Goal: Entertainment & Leisure: Consume media (video, audio)

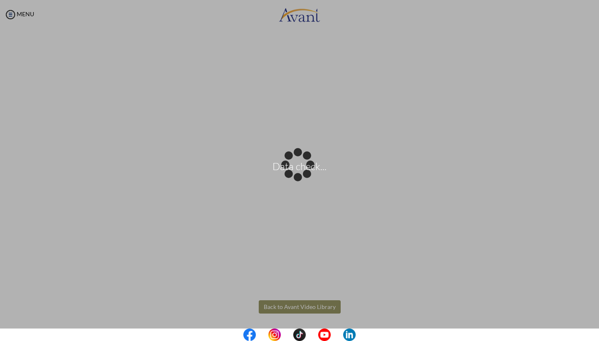
click at [323, 302] on body "Data check... Maintenance break. Please come back in 2 hours. MENU My Status Wh…" at bounding box center [299, 170] width 599 height 341
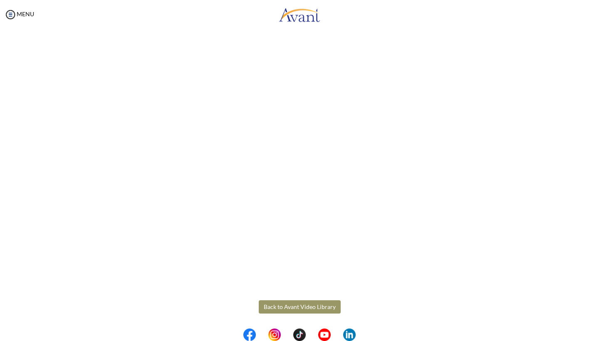
click at [328, 307] on button "Back to Avant Video Library" at bounding box center [300, 306] width 82 height 13
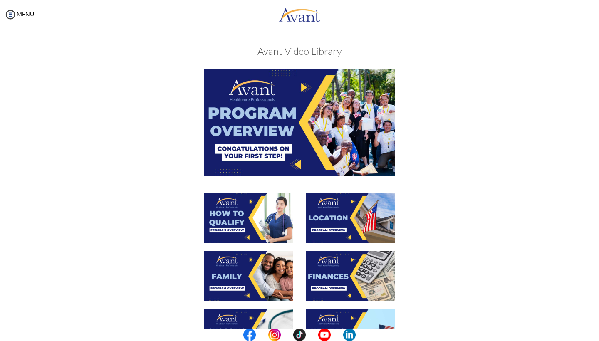
scroll to position [30, 0]
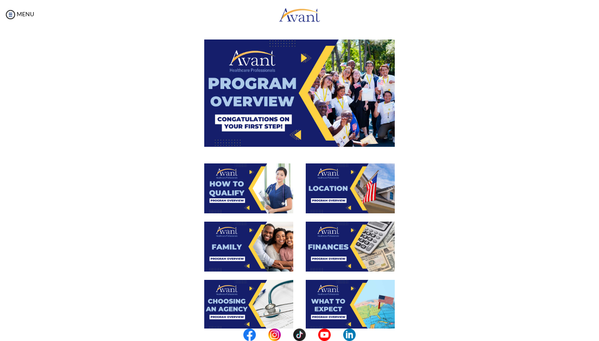
click at [279, 189] on img at bounding box center [248, 188] width 89 height 50
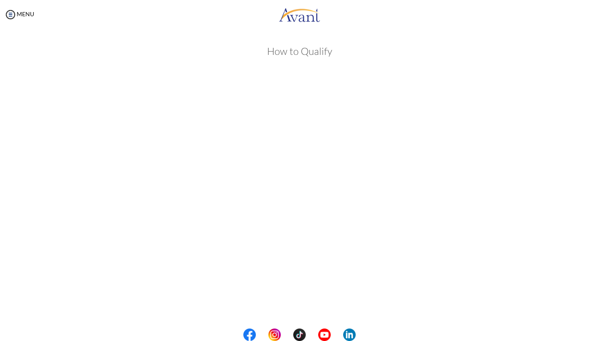
scroll to position [68, 0]
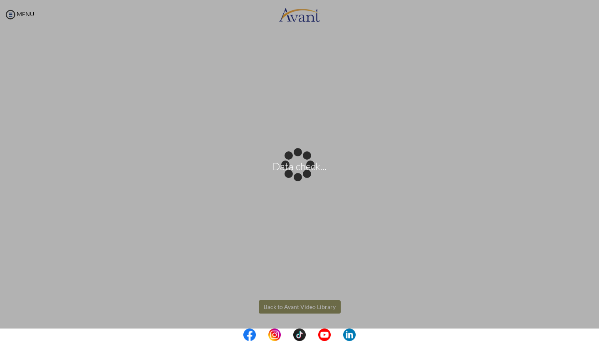
click at [333, 308] on body "Data check... Maintenance break. Please come back in 2 hours. MENU My Status Wh…" at bounding box center [299, 170] width 599 height 341
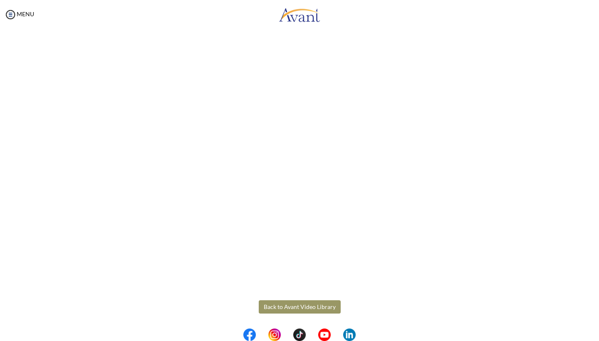
click at [315, 309] on button "Back to Avant Video Library" at bounding box center [300, 306] width 82 height 13
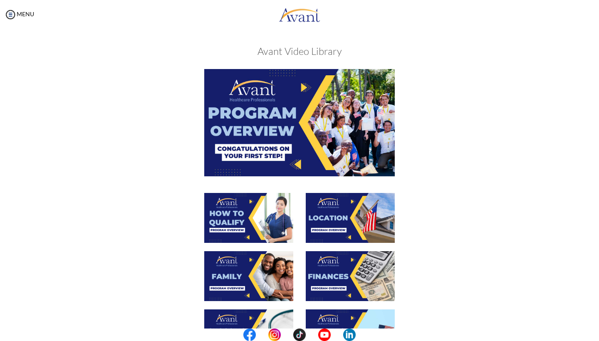
scroll to position [33, 0]
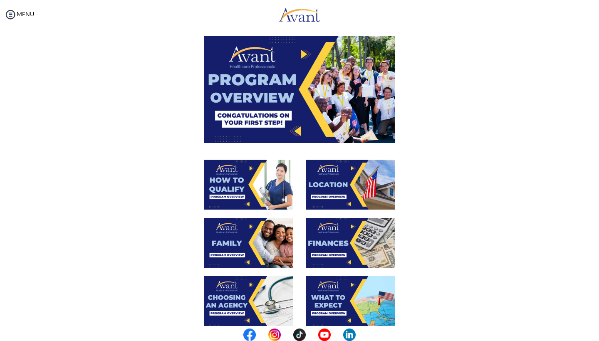
click at [324, 191] on img at bounding box center [350, 185] width 89 height 50
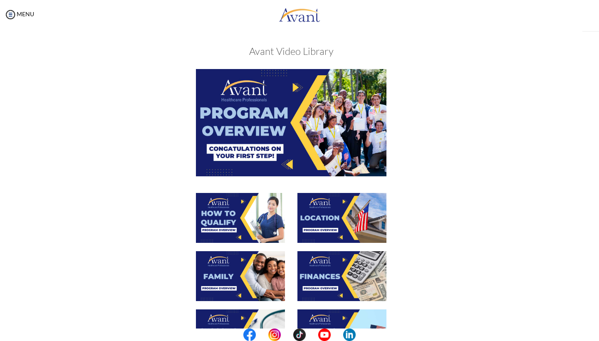
click at [328, 201] on img at bounding box center [341, 218] width 89 height 50
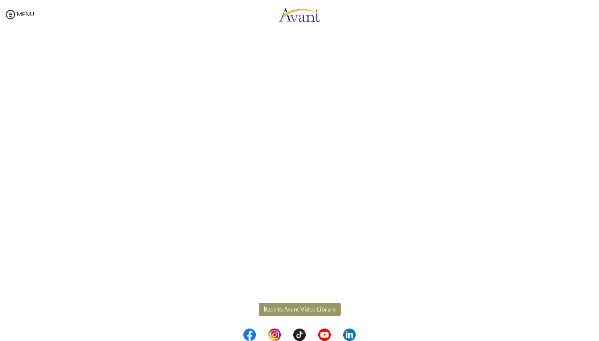
scroll to position [0, 0]
click at [292, 306] on body "Maintenance break. Please come back in 2 hours. MENU My Status What is the next…" at bounding box center [299, 170] width 599 height 341
click at [306, 311] on button "Back to Avant Video Library" at bounding box center [300, 309] width 82 height 13
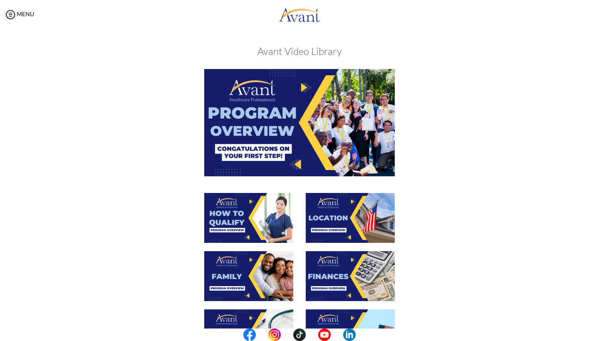
scroll to position [46, 0]
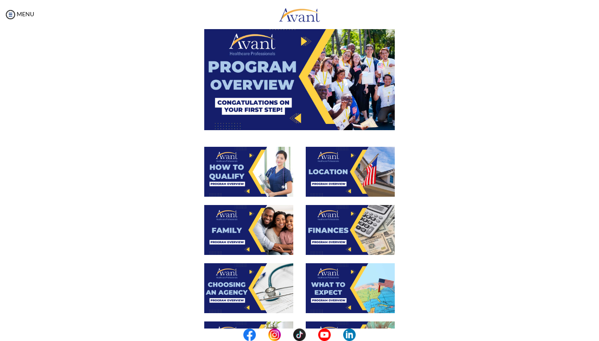
click at [254, 240] on img at bounding box center [248, 230] width 89 height 50
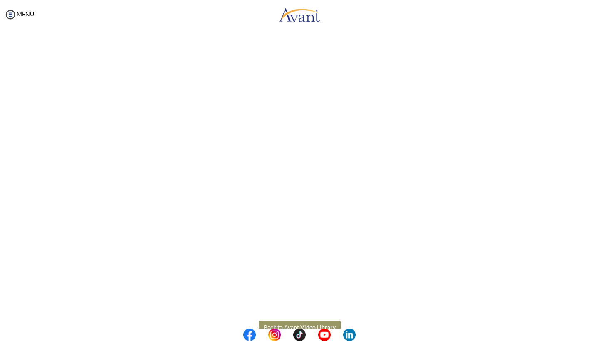
scroll to position [151, 0]
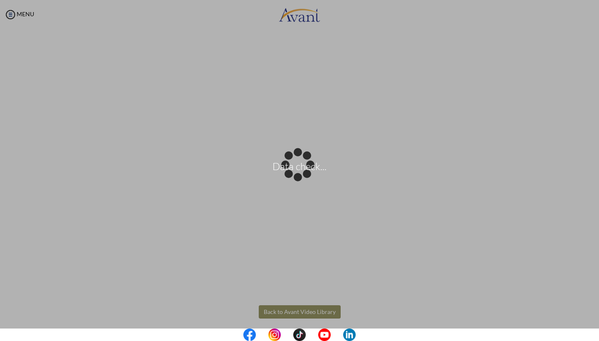
click at [279, 309] on body "Data check... Maintenance break. Please come back in 2 hours. MENU My Status Wh…" at bounding box center [299, 170] width 599 height 341
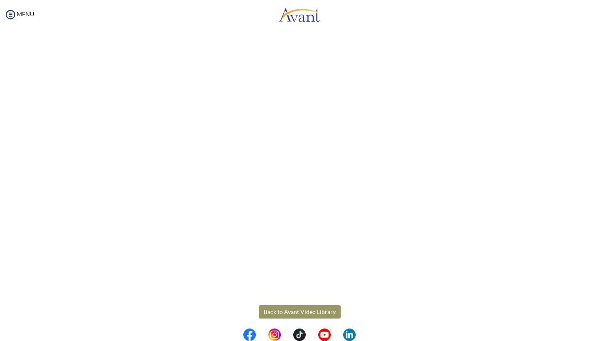
click at [316, 310] on button "Back to Avant Video Library" at bounding box center [300, 311] width 82 height 13
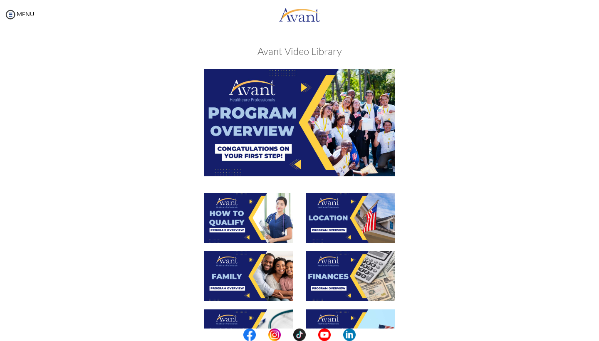
scroll to position [143, 0]
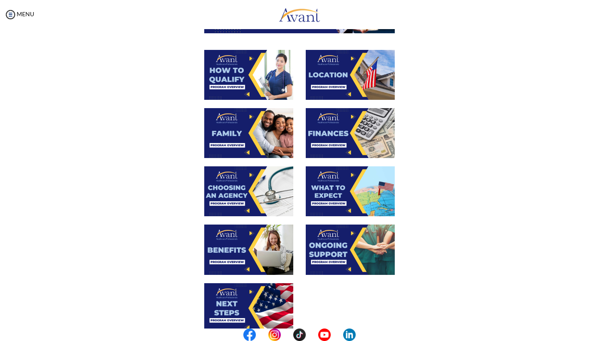
click at [356, 136] on img at bounding box center [350, 133] width 89 height 50
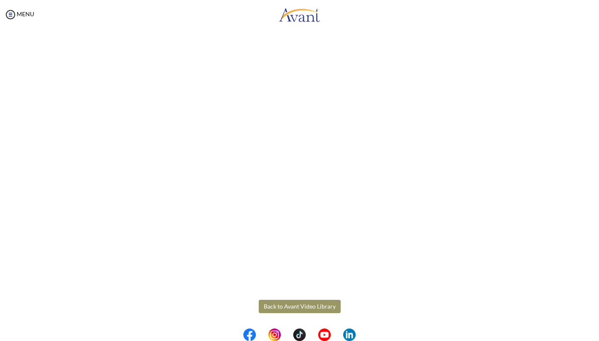
scroll to position [68, 0]
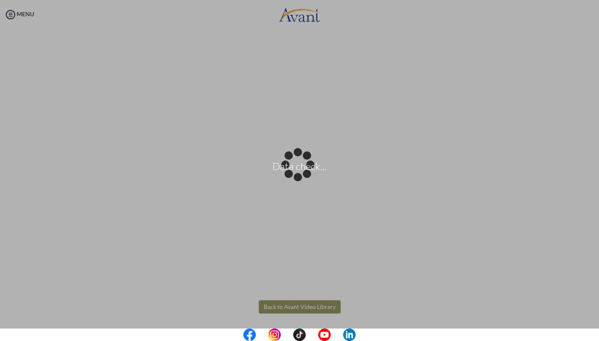
click at [309, 309] on body "Data check... Maintenance break. Please come back in 2 hours. MENU My Status Wh…" at bounding box center [299, 170] width 599 height 341
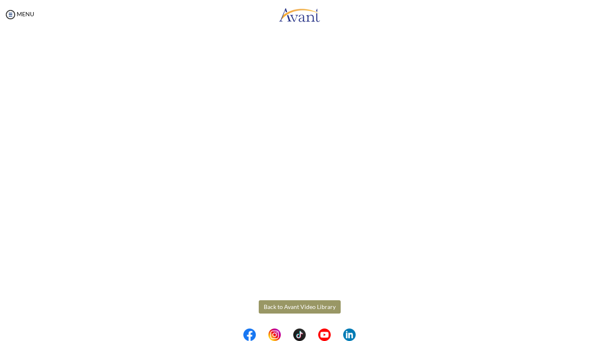
click at [309, 309] on button "Back to Avant Video Library" at bounding box center [300, 306] width 82 height 13
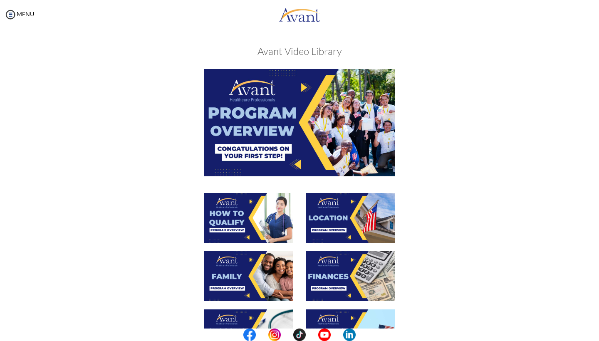
scroll to position [109, 0]
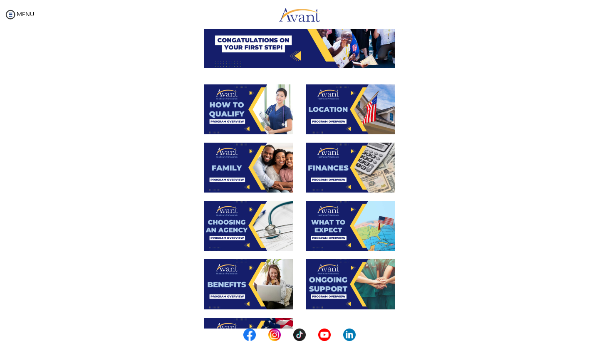
click at [239, 224] on img at bounding box center [248, 226] width 89 height 50
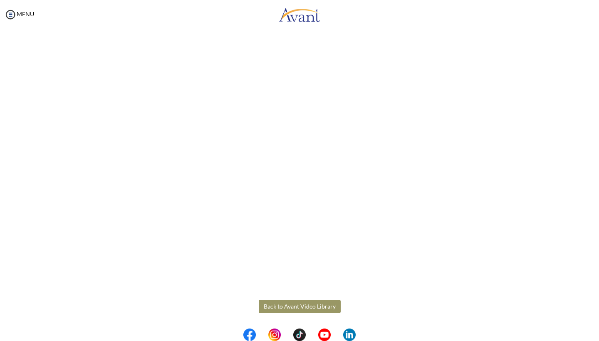
scroll to position [157, 0]
click at [301, 312] on body "Maintenance break. Please come back in 2 hours. MENU My Status What is the next…" at bounding box center [299, 170] width 599 height 341
click at [326, 307] on button "Back to Avant Video Library" at bounding box center [300, 306] width 82 height 13
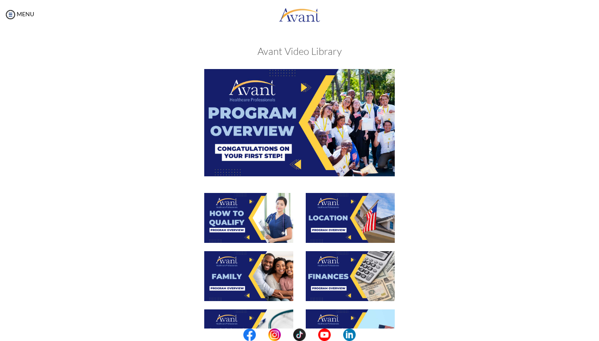
scroll to position [112, 0]
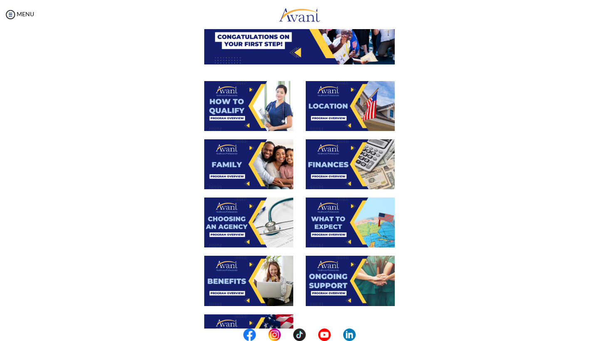
click at [361, 228] on img at bounding box center [350, 223] width 89 height 50
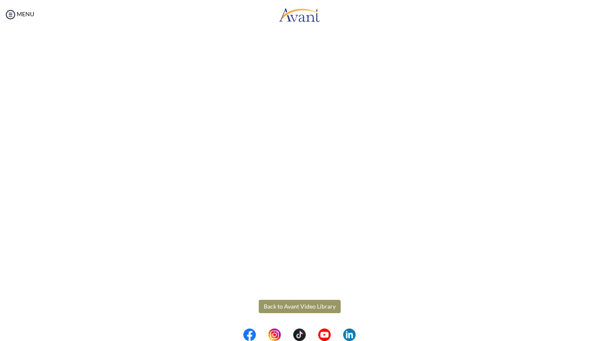
scroll to position [157, 0]
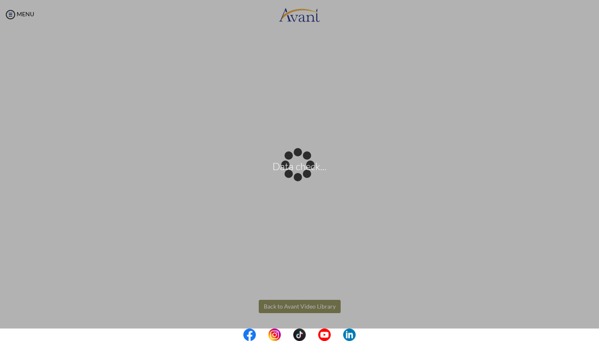
click at [323, 307] on body "Data check... Maintenance break. Please come back in 2 hours. MENU My Status Wh…" at bounding box center [299, 170] width 599 height 341
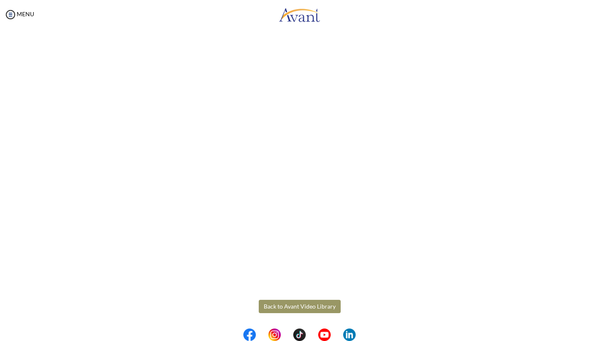
click at [323, 307] on button "Back to Avant Video Library" at bounding box center [300, 306] width 82 height 13
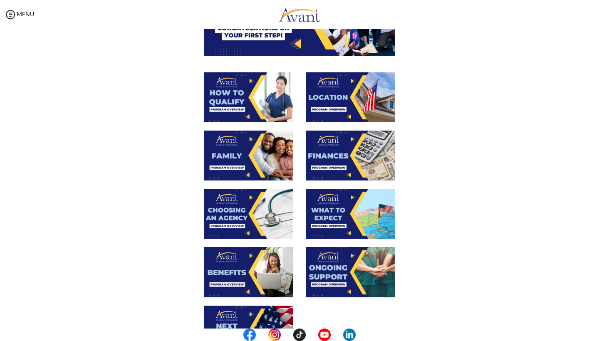
scroll to position [160, 0]
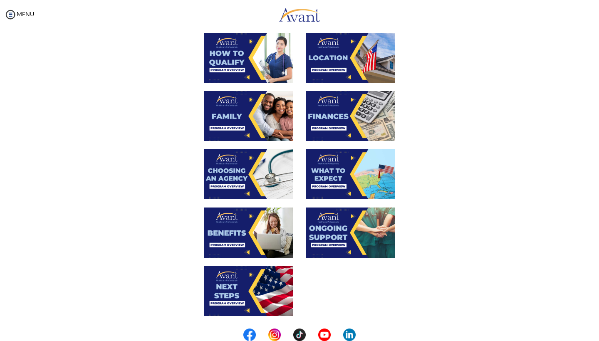
click at [261, 235] on img at bounding box center [248, 233] width 89 height 50
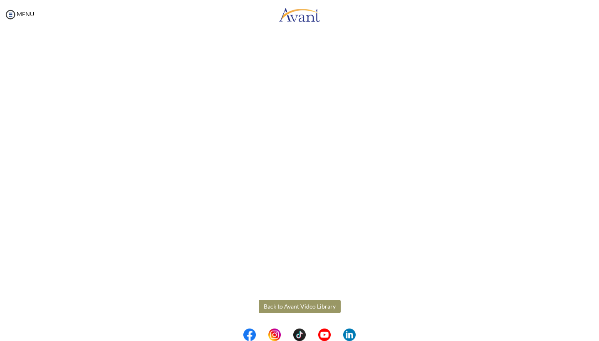
scroll to position [157, 0]
click at [318, 306] on body "Maintenance break. Please come back in 2 hours. MENU My Status What is the next…" at bounding box center [299, 170] width 599 height 341
click at [324, 307] on button "Back to Avant Video Library" at bounding box center [300, 306] width 82 height 13
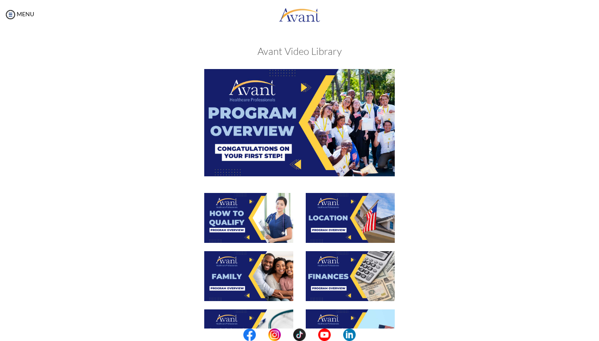
scroll to position [231, 0]
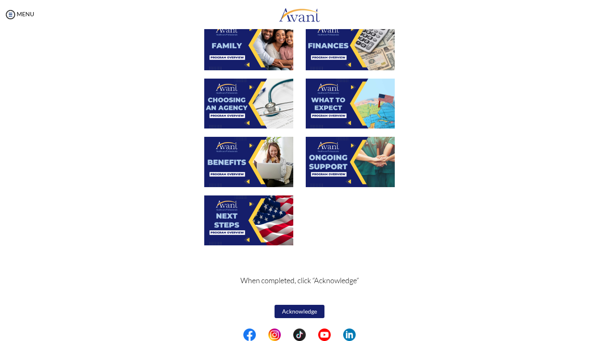
click at [367, 168] on img at bounding box center [350, 162] width 89 height 50
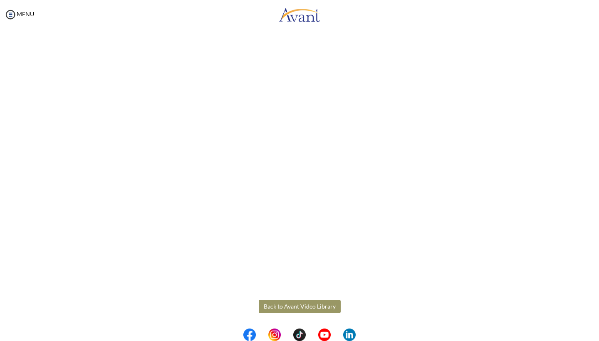
scroll to position [157, 0]
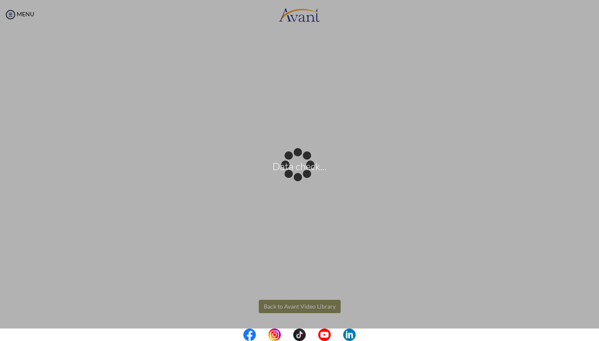
click at [300, 303] on body "Data check... Maintenance break. Please come back in 2 hours. MENU My Status Wh…" at bounding box center [299, 170] width 599 height 341
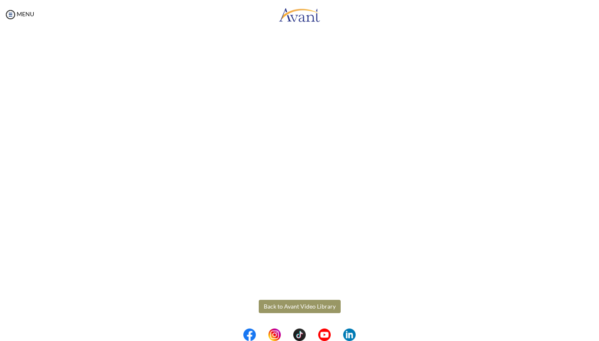
click at [307, 306] on button "Back to Avant Video Library" at bounding box center [300, 306] width 82 height 13
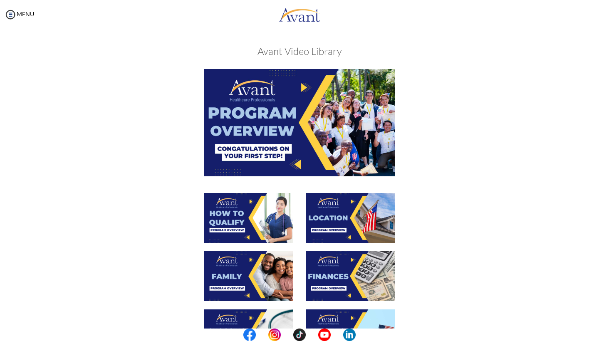
scroll to position [163, 0]
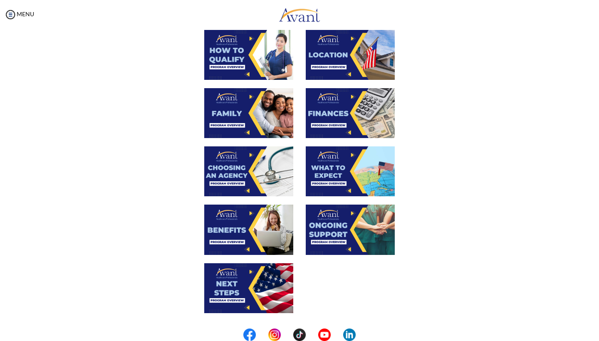
click at [239, 288] on img at bounding box center [248, 288] width 89 height 50
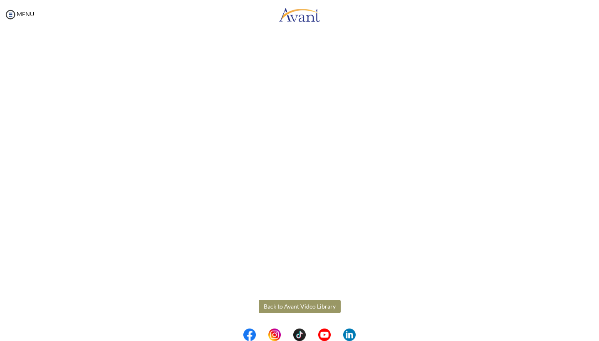
scroll to position [157, 0]
click at [300, 307] on body "Maintenance break. Please come back in 2 hours. MENU My Status What is the next…" at bounding box center [299, 170] width 599 height 341
click at [297, 309] on button "Back to Avant Video Library" at bounding box center [300, 306] width 82 height 13
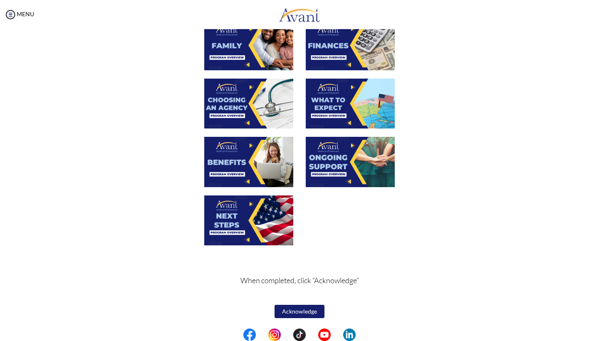
scroll to position [231, 0]
click at [296, 309] on button "Acknowledge" at bounding box center [299, 311] width 50 height 13
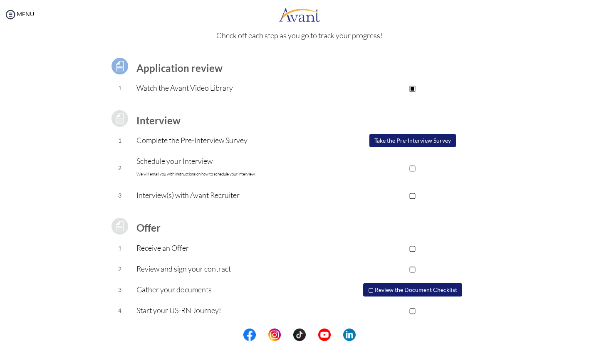
scroll to position [37, 0]
